Goal: Transaction & Acquisition: Obtain resource

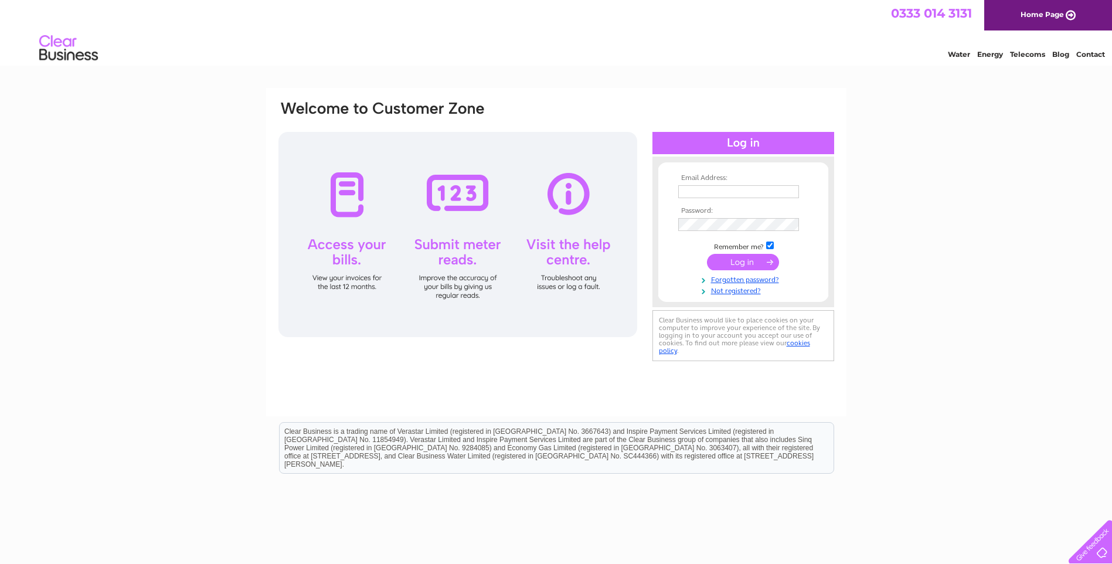
type input "[PERSON_NAME][EMAIL_ADDRESS][PERSON_NAME][DOMAIN_NAME]"
click at [735, 260] on input "submit" at bounding box center [743, 262] width 72 height 16
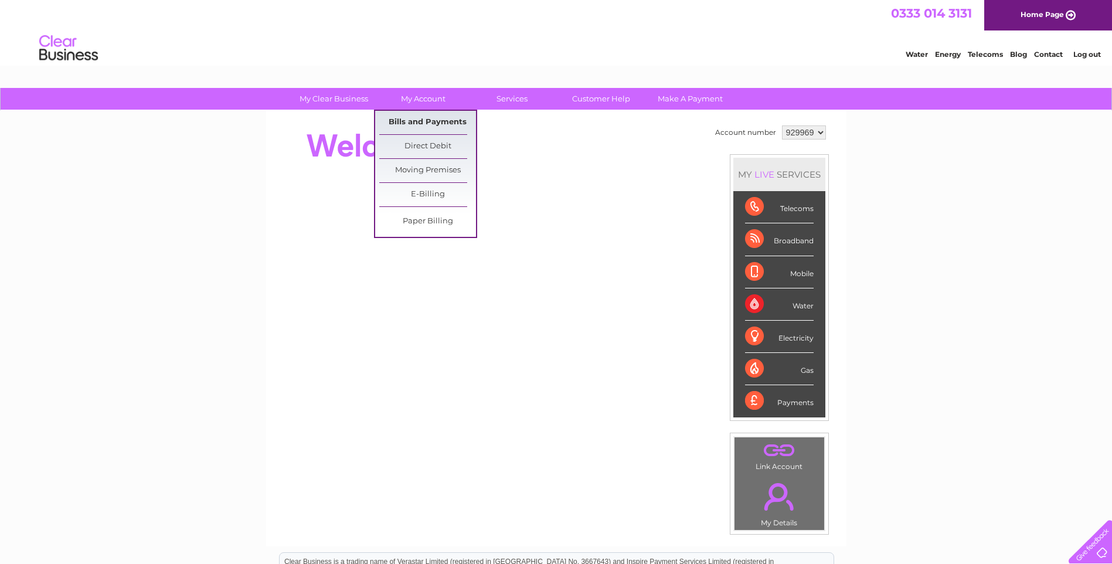
click at [419, 119] on link "Bills and Payments" at bounding box center [427, 122] width 97 height 23
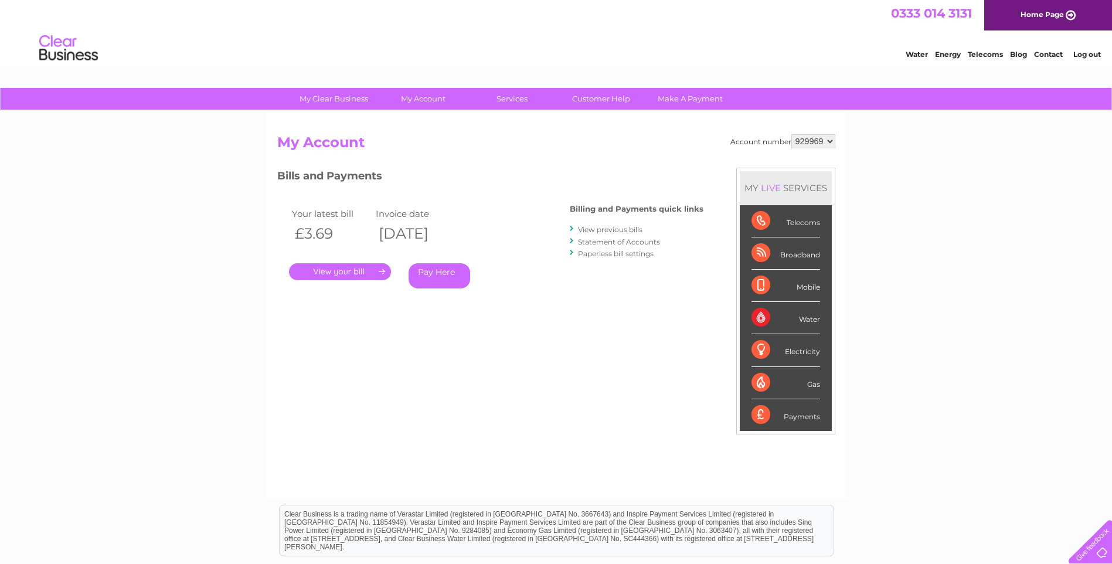
click at [830, 144] on select "929969 929996 939968 940023" at bounding box center [814, 141] width 44 height 14
select select "929996"
click at [792, 134] on select "929969 929996 939968 940023" at bounding box center [814, 141] width 44 height 14
click at [829, 143] on select "929969 929996 939968 940023" at bounding box center [814, 141] width 44 height 14
select select "939968"
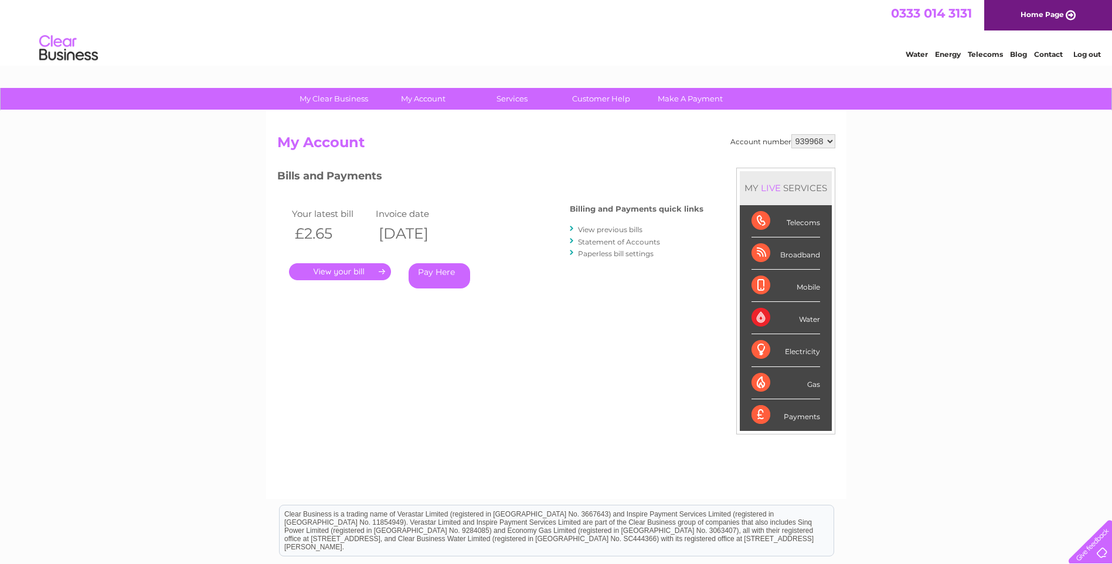
click at [792, 134] on select "929969 929996 939968 940023" at bounding box center [814, 141] width 44 height 14
click at [829, 137] on select "929969 929996 939968 940023" at bounding box center [814, 141] width 44 height 14
select select "940023"
click at [792, 134] on select "929969 929996 939968 940023" at bounding box center [814, 141] width 44 height 14
click at [340, 268] on link "." at bounding box center [340, 271] width 102 height 17
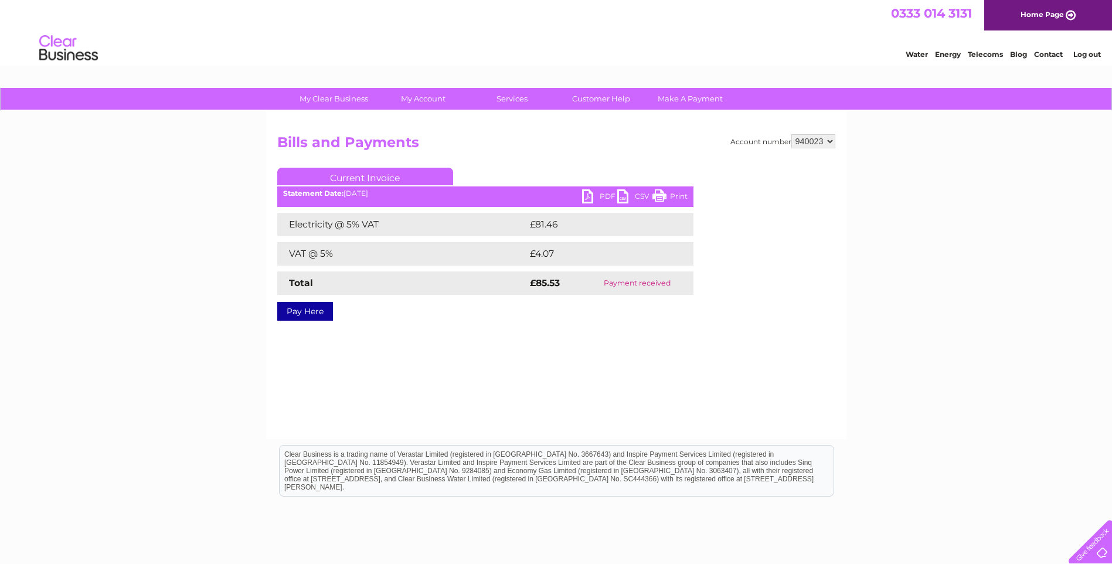
click at [605, 195] on link "PDF" at bounding box center [599, 197] width 35 height 17
click at [832, 141] on select "929969 929996 939968 940023" at bounding box center [814, 141] width 44 height 14
select select "929969"
click at [792, 134] on select "929969 929996 939968 940023" at bounding box center [814, 141] width 44 height 14
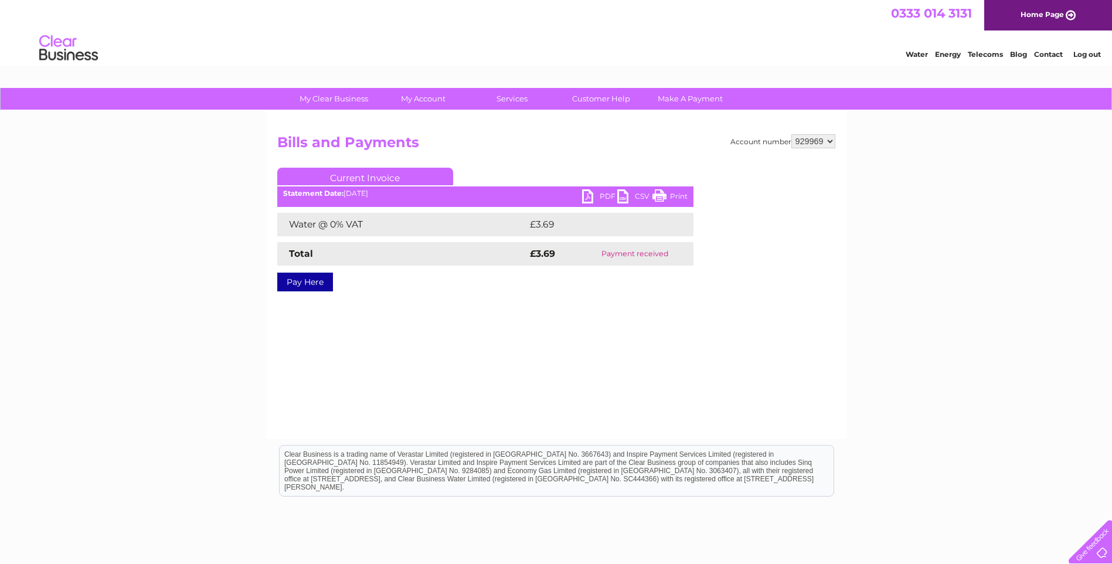
click at [602, 194] on link "PDF" at bounding box center [599, 197] width 35 height 17
